Goal: Use online tool/utility: Utilize a website feature to perform a specific function

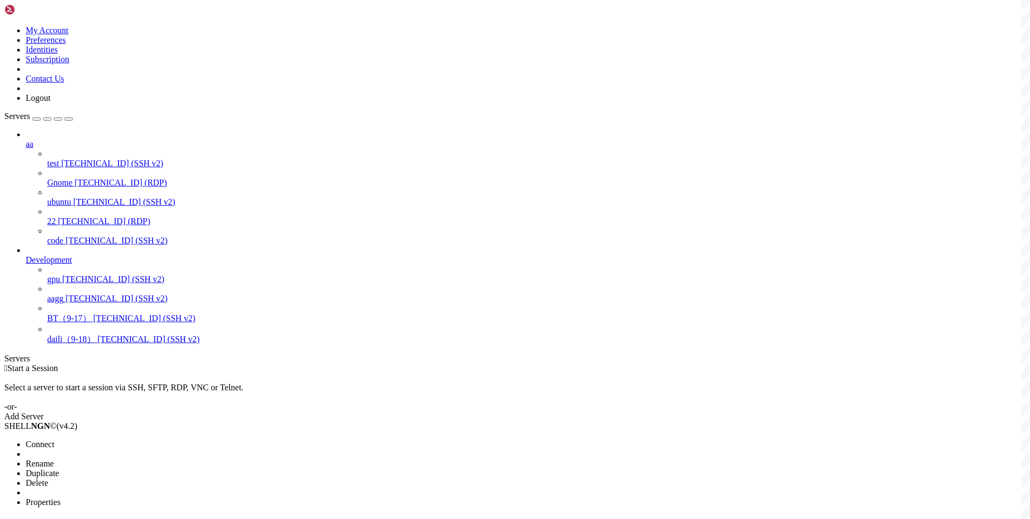
click at [123, 440] on li "Connect" at bounding box center [75, 445] width 98 height 10
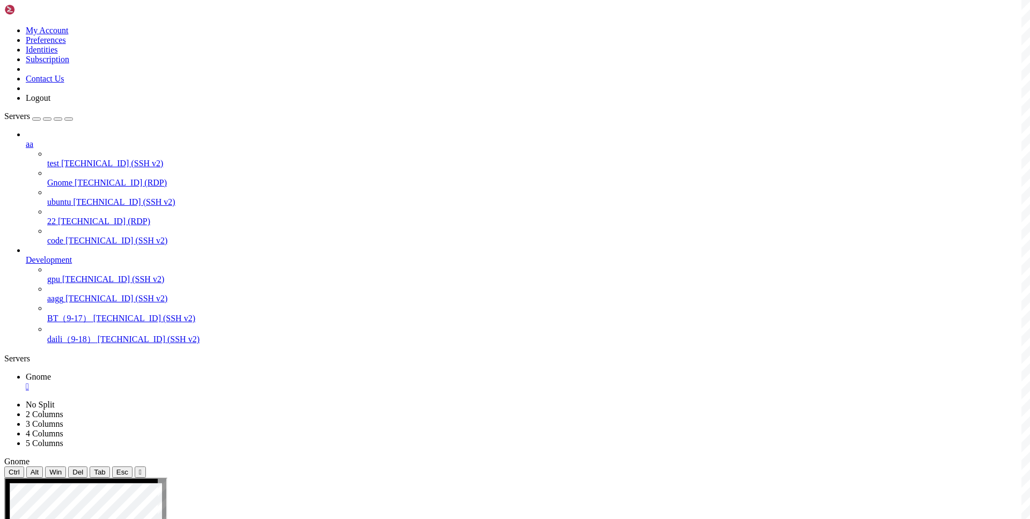
click at [187, 382] on div "" at bounding box center [526, 387] width 1000 height 10
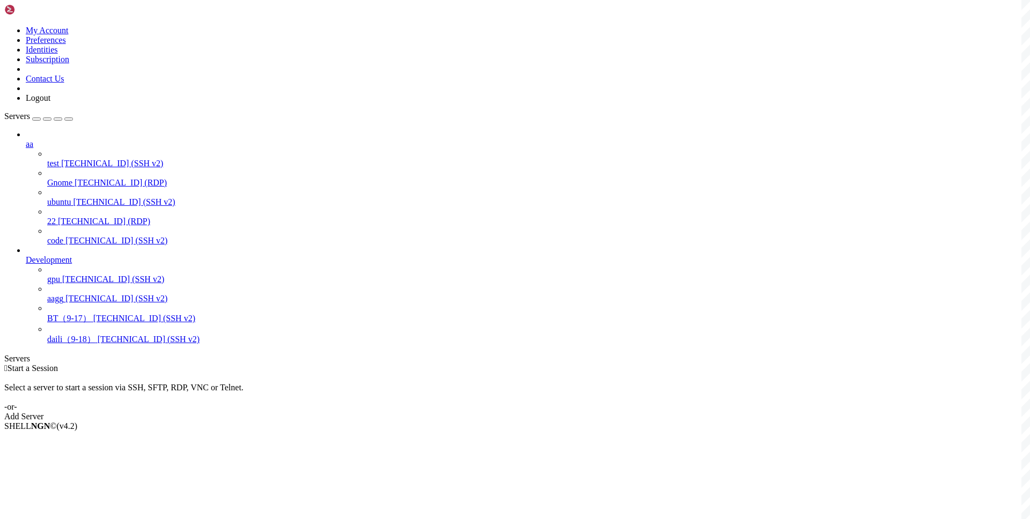
click at [316, 364] on div " Start a Session Select a server to start a session via SSH, SFTP, RDP, VNC or…" at bounding box center [514, 393] width 1021 height 58
click at [54, 440] on span "Connect" at bounding box center [40, 444] width 28 height 9
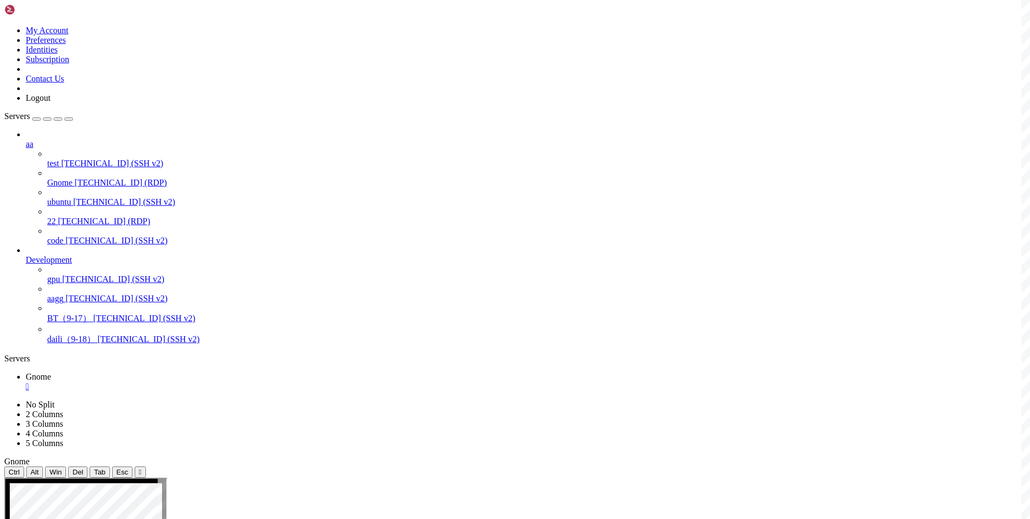
click at [188, 382] on div "" at bounding box center [526, 387] width 1000 height 10
